Goal: Information Seeking & Learning: Learn about a topic

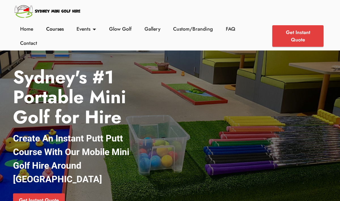
click at [56, 30] on link "Courses" at bounding box center [54, 28] width 21 height 7
click at [58, 30] on link "Courses" at bounding box center [54, 28] width 21 height 7
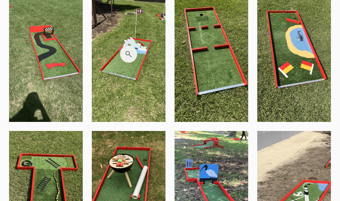
scroll to position [364, 0]
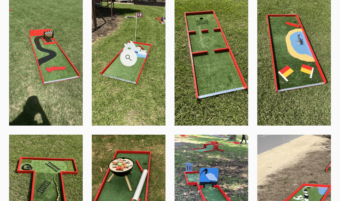
click at [115, 51] on img at bounding box center [129, 57] width 74 height 135
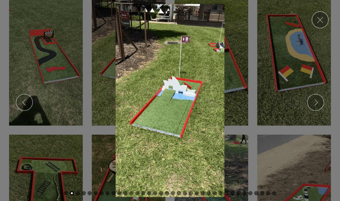
click at [93, 109] on img at bounding box center [170, 100] width 331 height 193
click at [260, 21] on img at bounding box center [170, 100] width 331 height 193
click at [202, 88] on img at bounding box center [170, 100] width 331 height 193
click at [279, 78] on img at bounding box center [170, 100] width 331 height 193
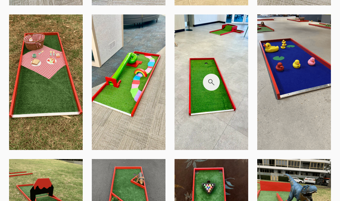
scroll to position [1349, 0]
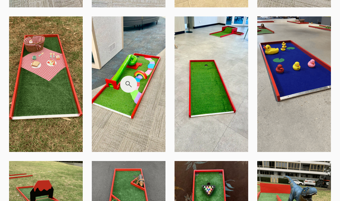
click at [135, 41] on img at bounding box center [129, 83] width 74 height 135
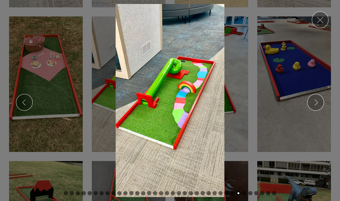
click at [169, 105] on img at bounding box center [170, 100] width 331 height 193
click at [234, 73] on img at bounding box center [170, 100] width 331 height 193
click at [323, 19] on link "Close" at bounding box center [320, 19] width 17 height 17
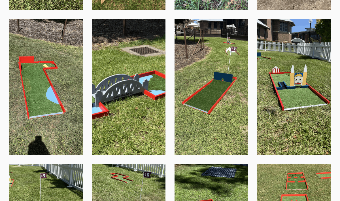
scroll to position [624, 0]
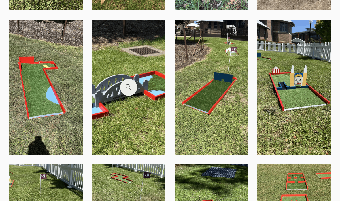
click at [148, 115] on img at bounding box center [129, 87] width 74 height 135
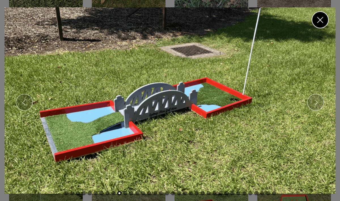
click at [321, 21] on link "Close" at bounding box center [320, 19] width 17 height 17
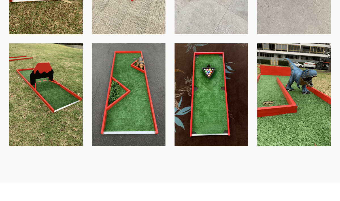
scroll to position [1467, 0]
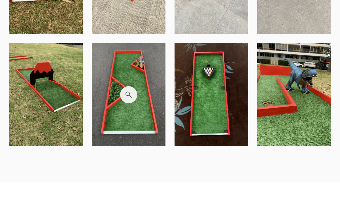
click at [127, 95] on img at bounding box center [129, 94] width 74 height 103
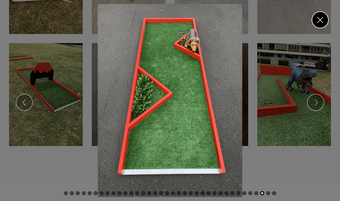
click at [321, 19] on link "Close" at bounding box center [320, 19] width 17 height 17
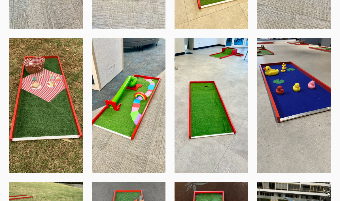
scroll to position [1324, 0]
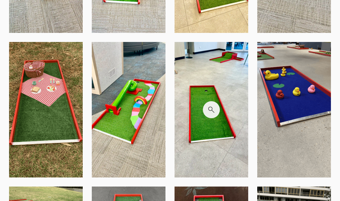
click at [231, 67] on img at bounding box center [211, 109] width 74 height 135
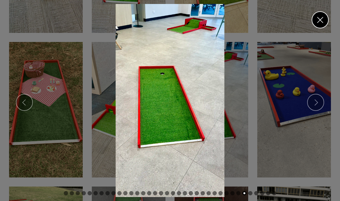
click at [320, 19] on link "Close" at bounding box center [320, 19] width 17 height 17
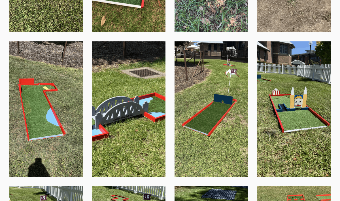
scroll to position [602, 0]
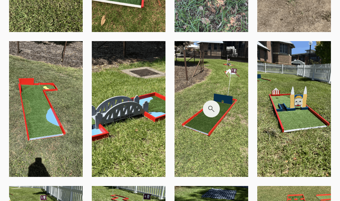
click at [230, 139] on img at bounding box center [211, 108] width 74 height 135
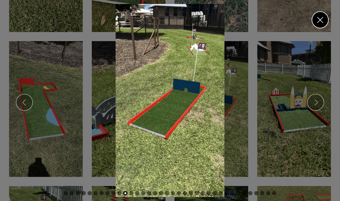
click at [318, 22] on link "Close" at bounding box center [320, 19] width 17 height 17
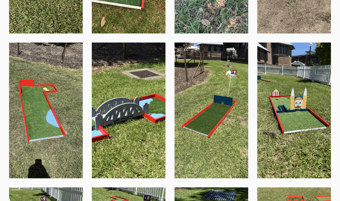
scroll to position [605, 0]
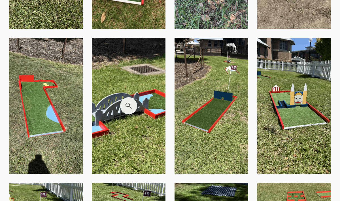
click at [164, 105] on img at bounding box center [129, 105] width 74 height 135
